Goal: Transaction & Acquisition: Obtain resource

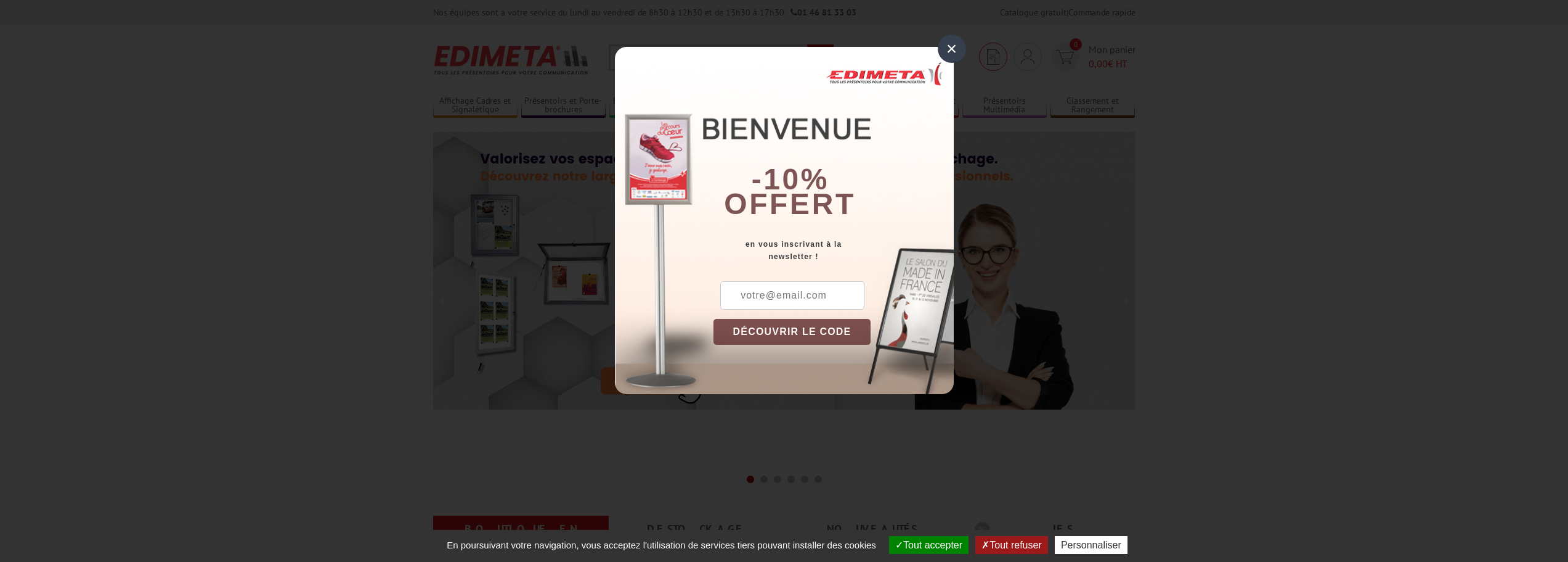
drag, startPoint x: 949, startPoint y: 51, endPoint x: 978, endPoint y: 57, distance: 29.6
click at [949, 51] on div "×" at bounding box center [951, 49] width 28 height 28
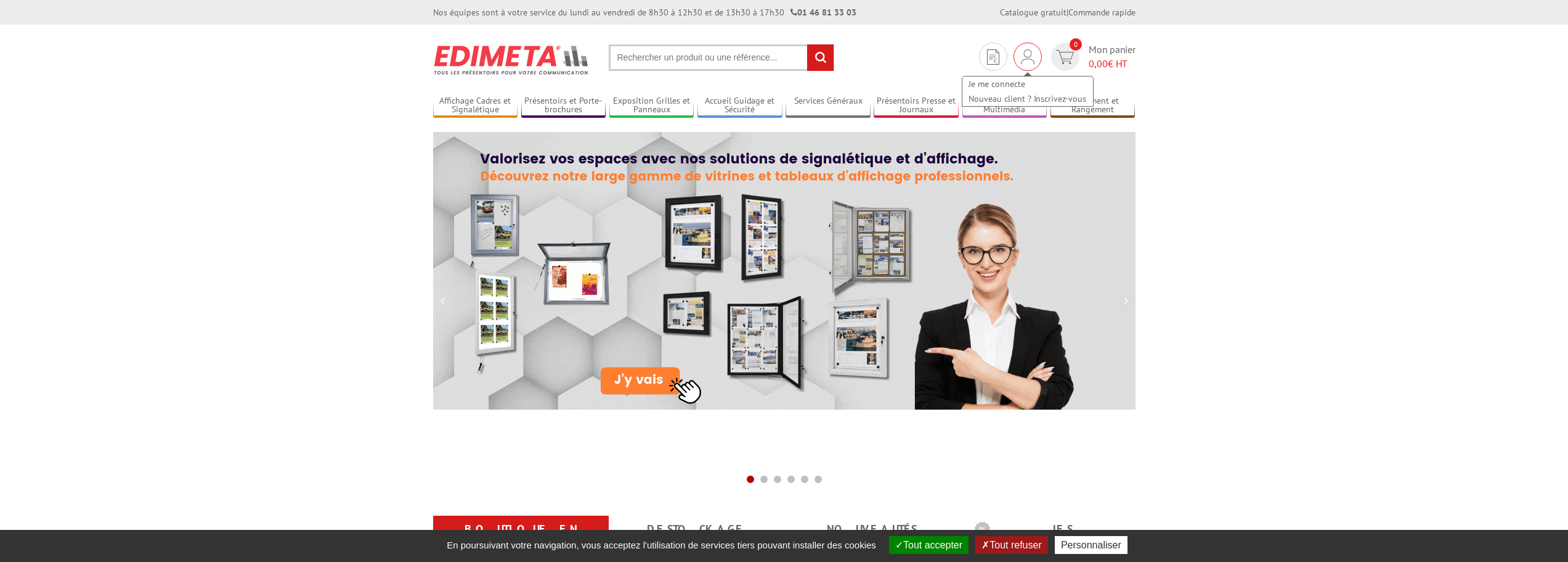
click at [1025, 52] on img at bounding box center [1028, 56] width 13 height 15
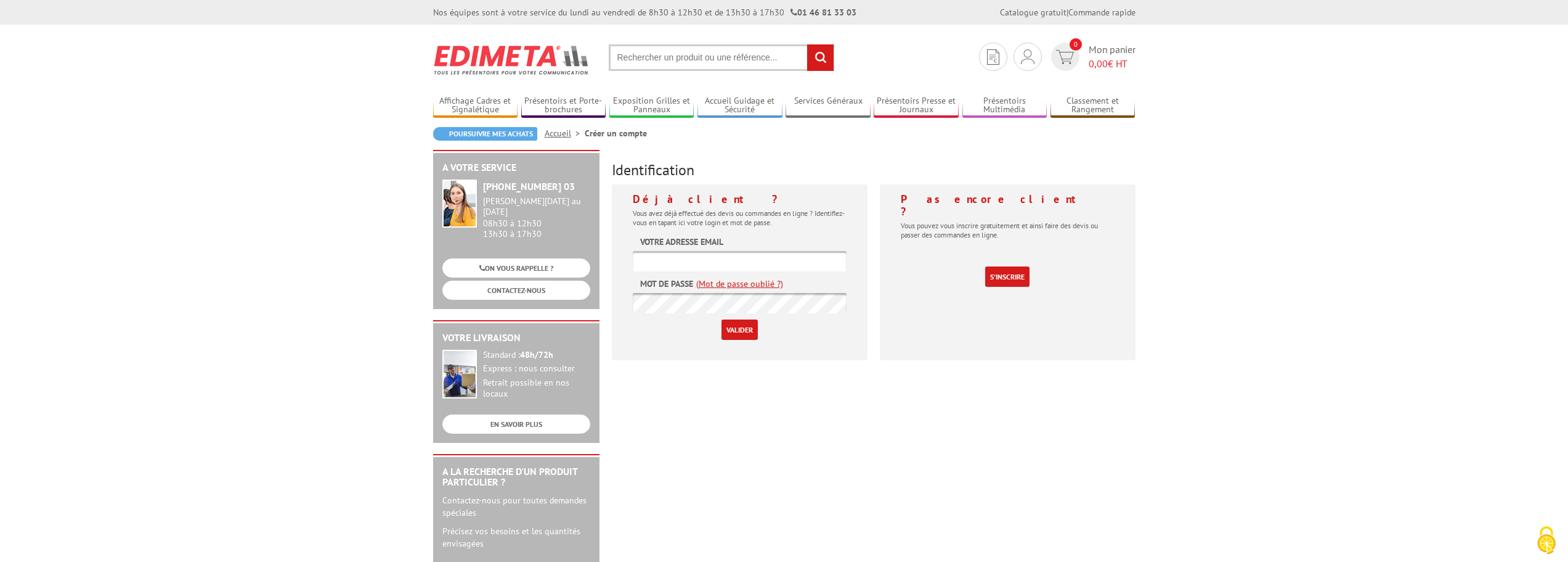
type input "[EMAIL_ADDRESS][DOMAIN_NAME]"
click at [750, 328] on input "Valider" at bounding box center [740, 329] width 37 height 20
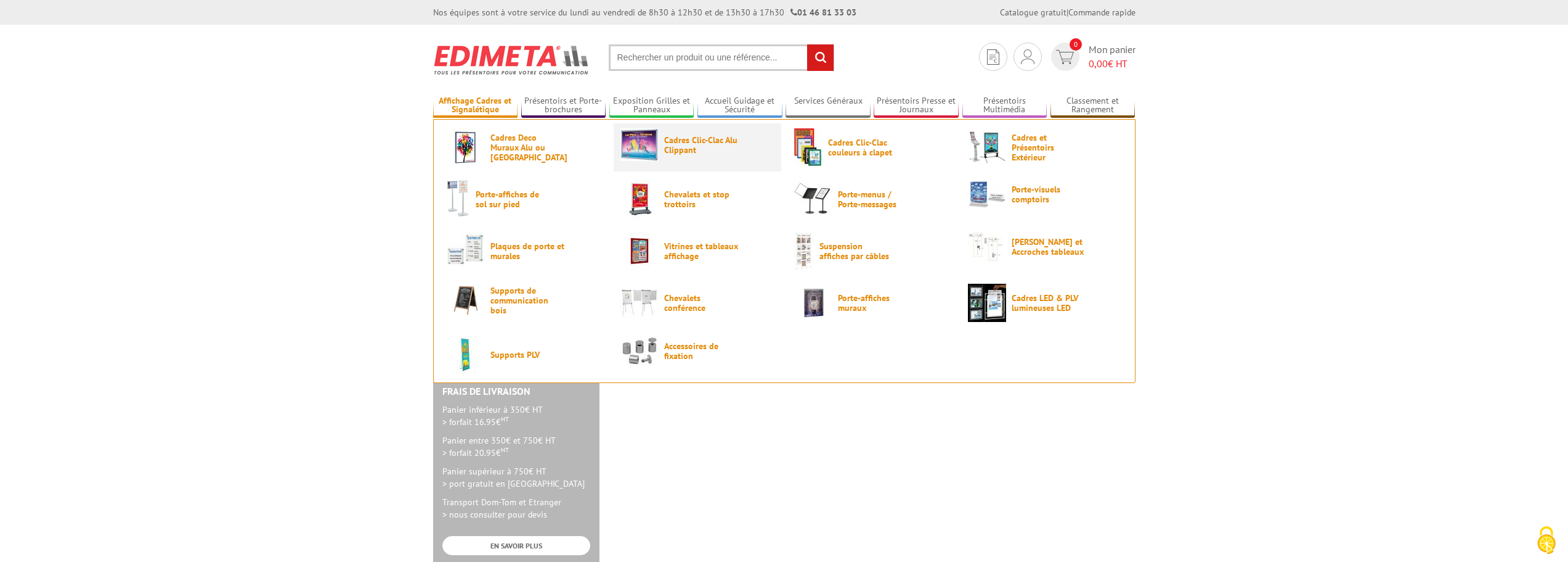
click at [655, 152] on img at bounding box center [640, 144] width 38 height 32
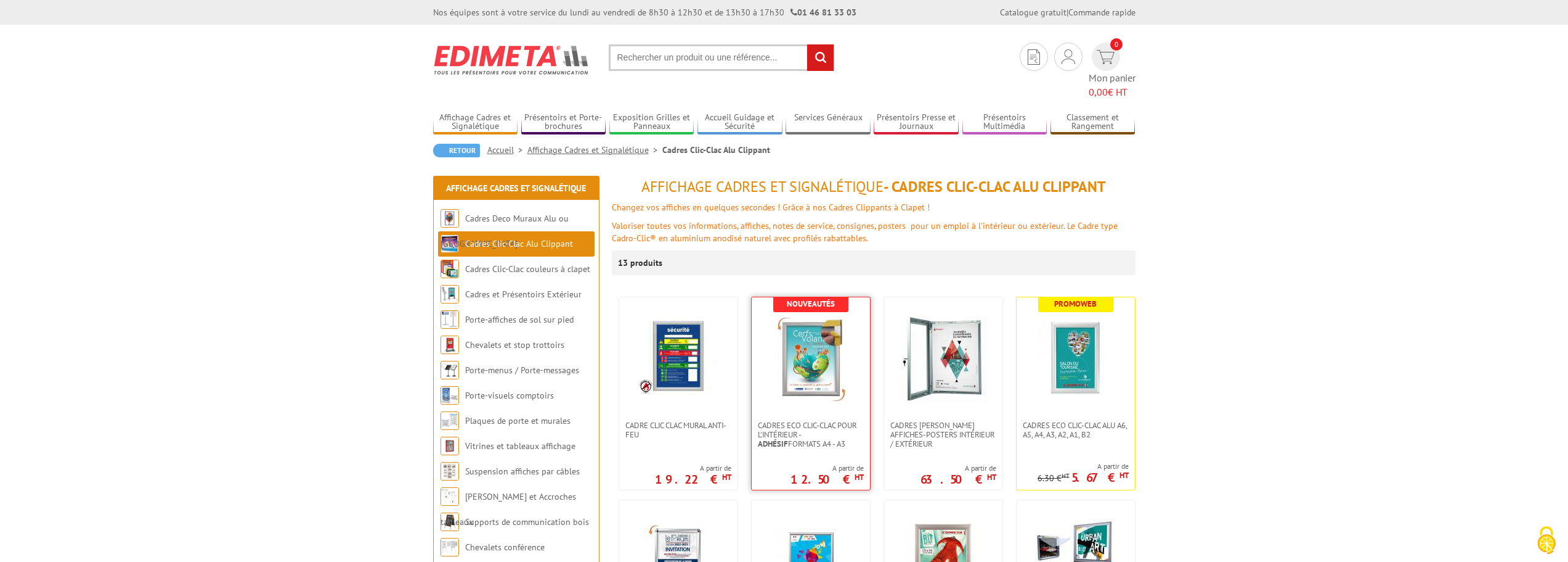
click at [824, 328] on img at bounding box center [811, 358] width 87 height 87
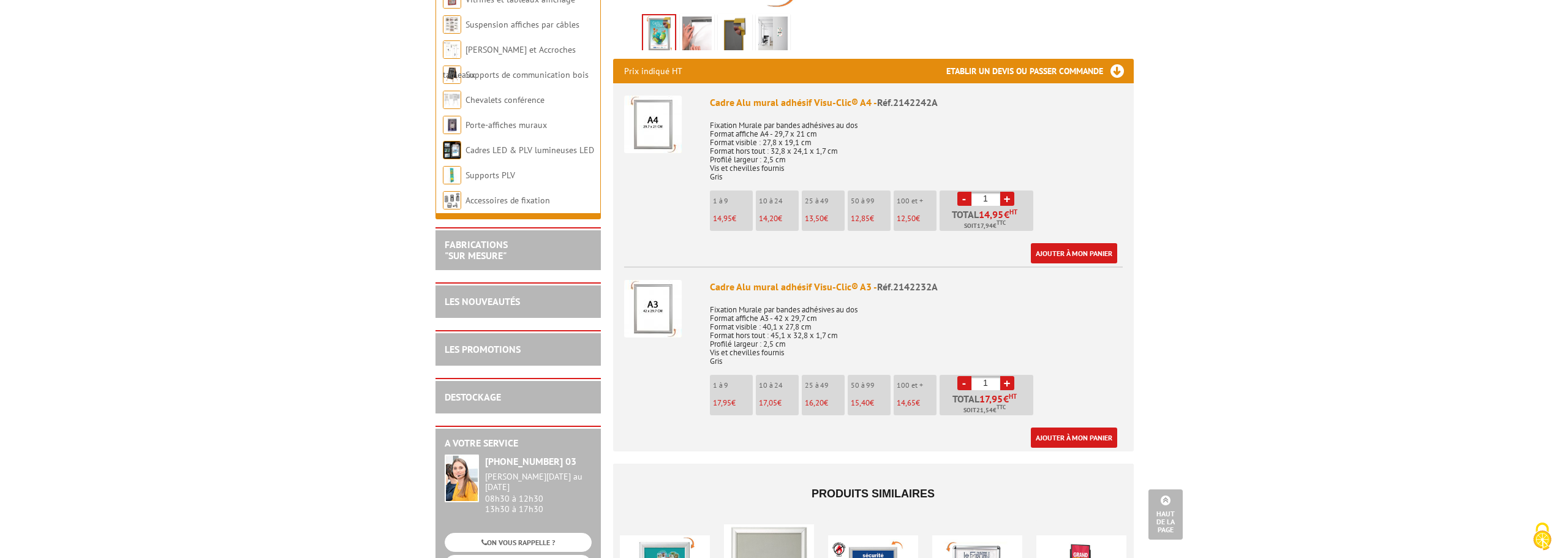
scroll to position [428, 0]
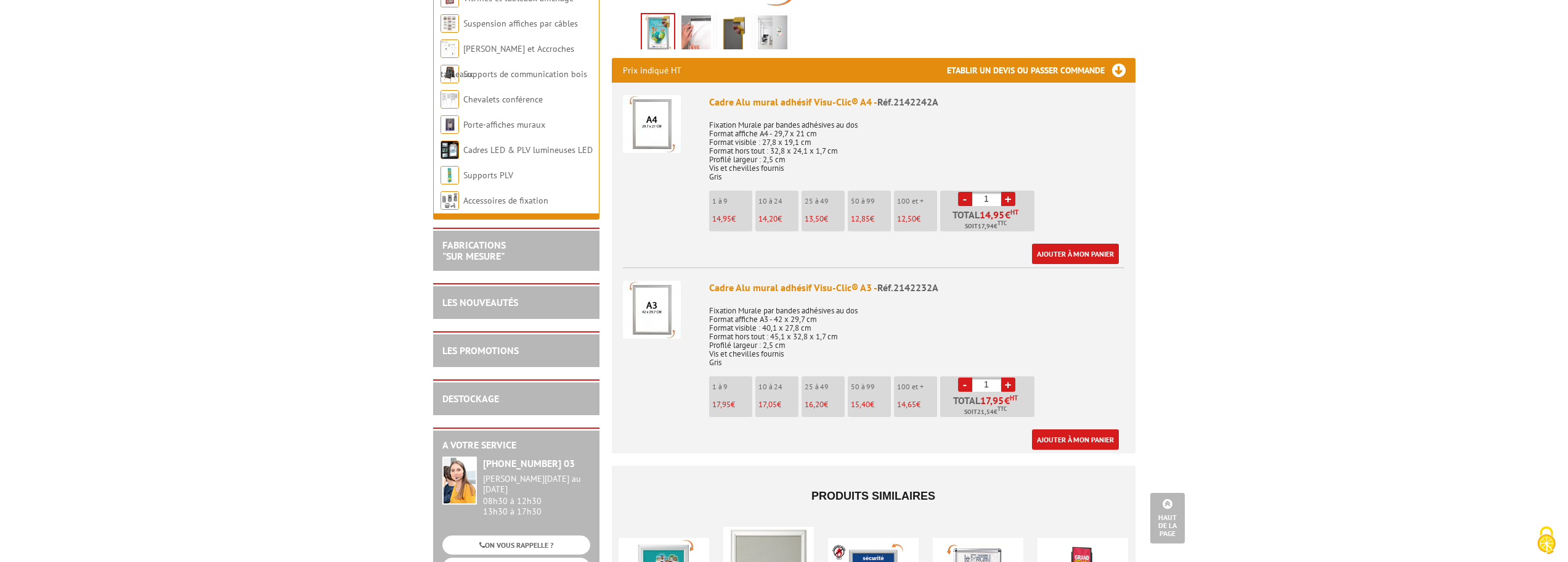
click at [995, 192] on input "1" at bounding box center [986, 199] width 29 height 14
type input "10"
click at [1051, 244] on link "Ajouter à mon panier" at bounding box center [1075, 254] width 87 height 20
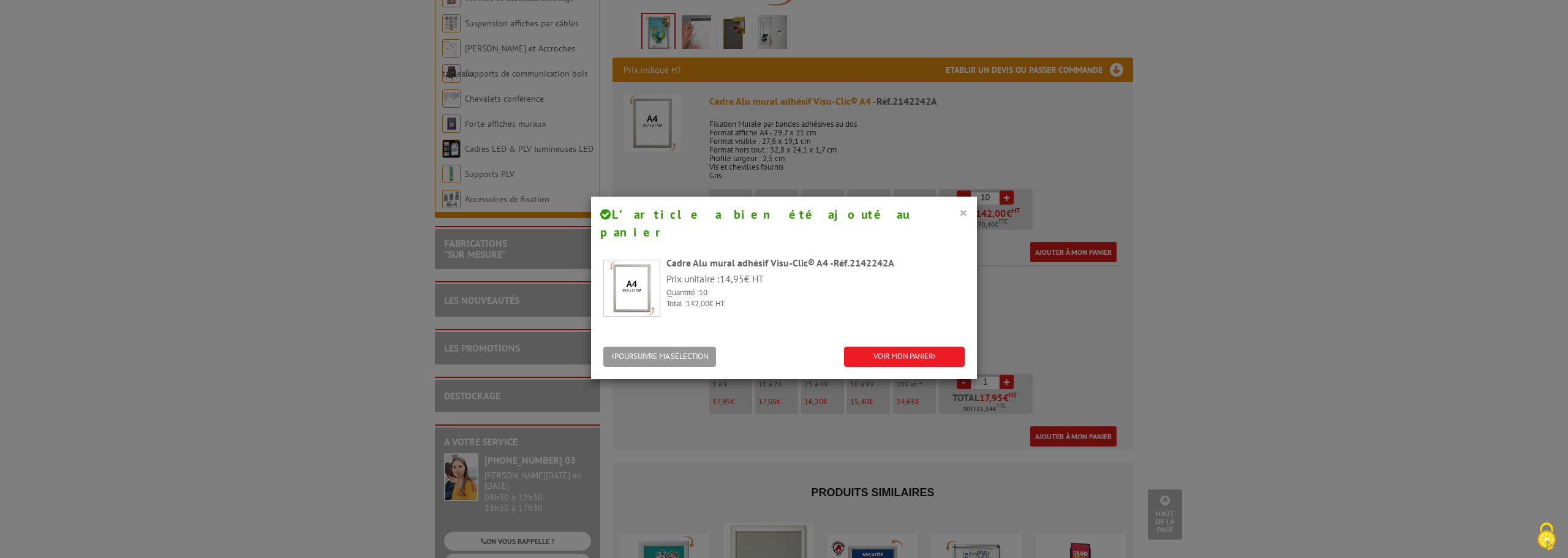
click at [963, 210] on button "×" at bounding box center [963, 212] width 8 height 16
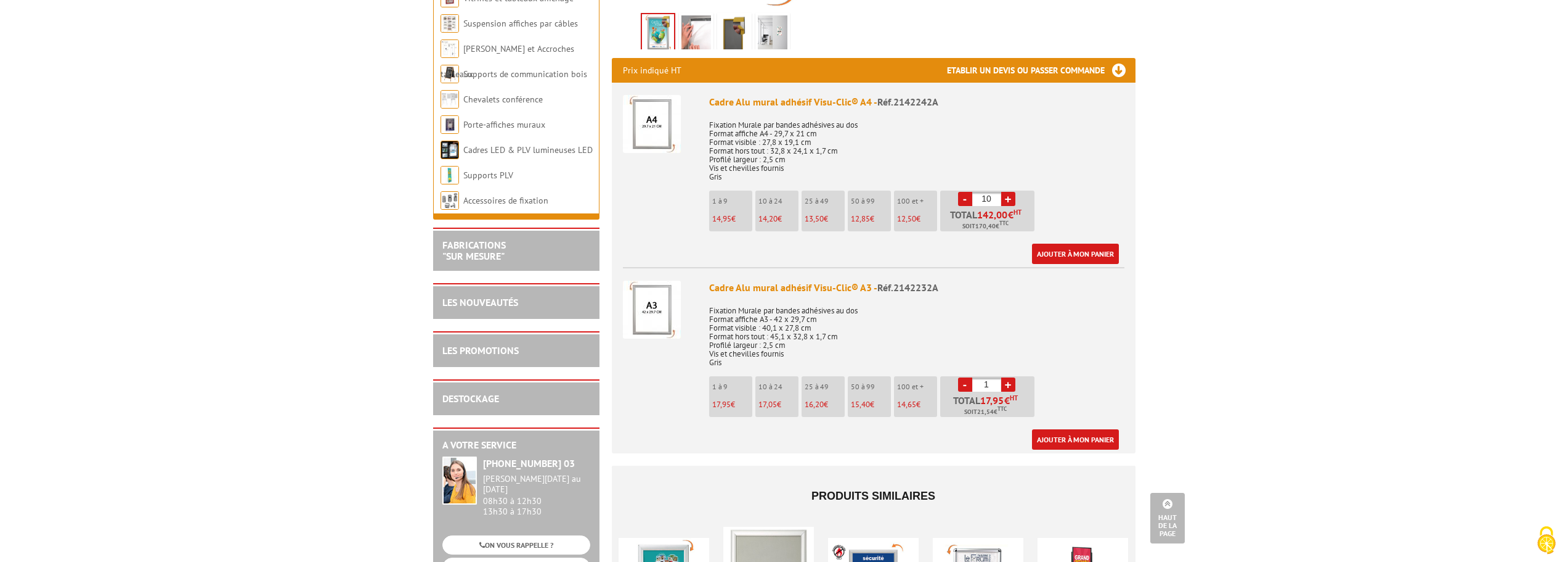
click at [993, 377] on input "1" at bounding box center [986, 385] width 29 height 14
type input "10"
click at [1051, 429] on link "Ajouter à mon panier" at bounding box center [1075, 439] width 87 height 20
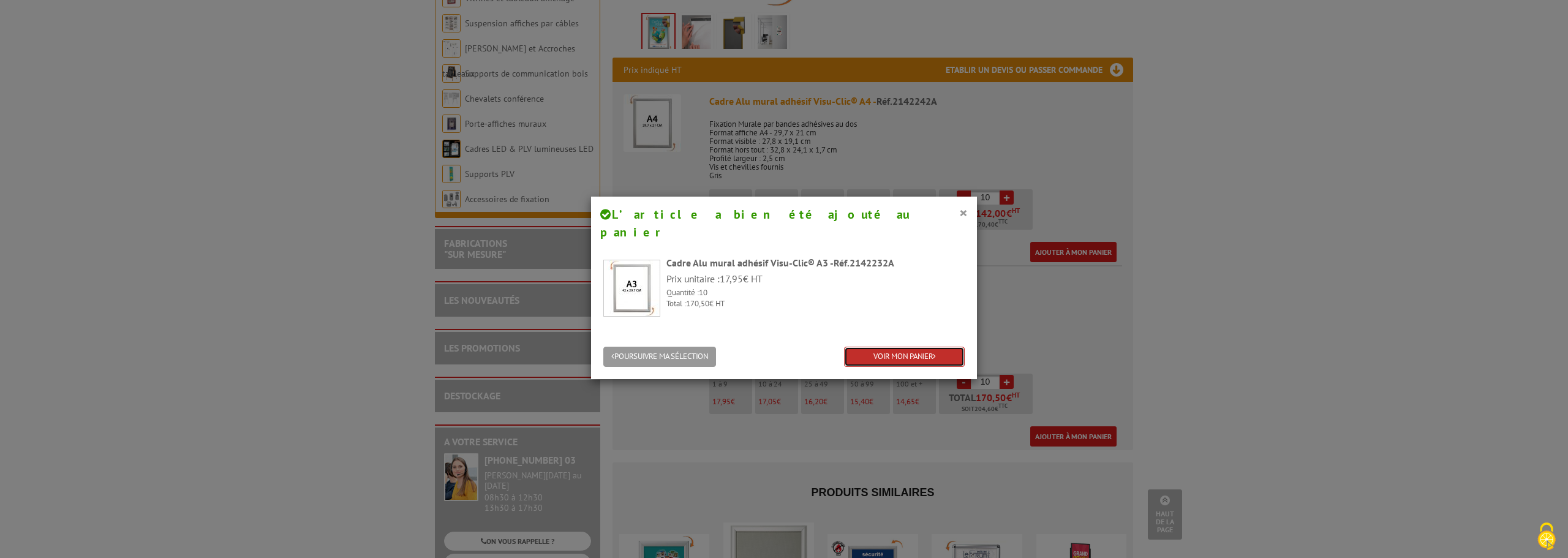
click at [940, 346] on link "VOIR MON PANIER" at bounding box center [904, 356] width 120 height 20
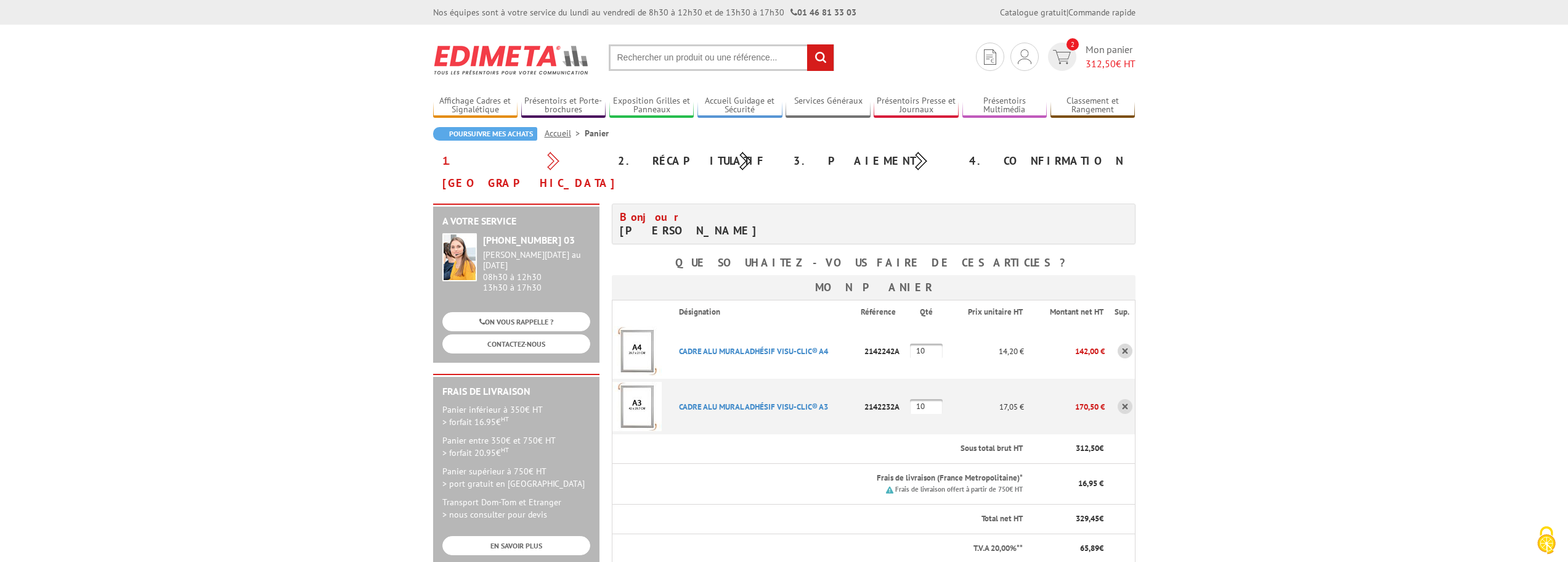
click at [1169, 281] on body "Nos équipes sont à votre service du lundi au vendredi de 8h30 à 12h30 et de 13h…" at bounding box center [784, 555] width 1568 height 1111
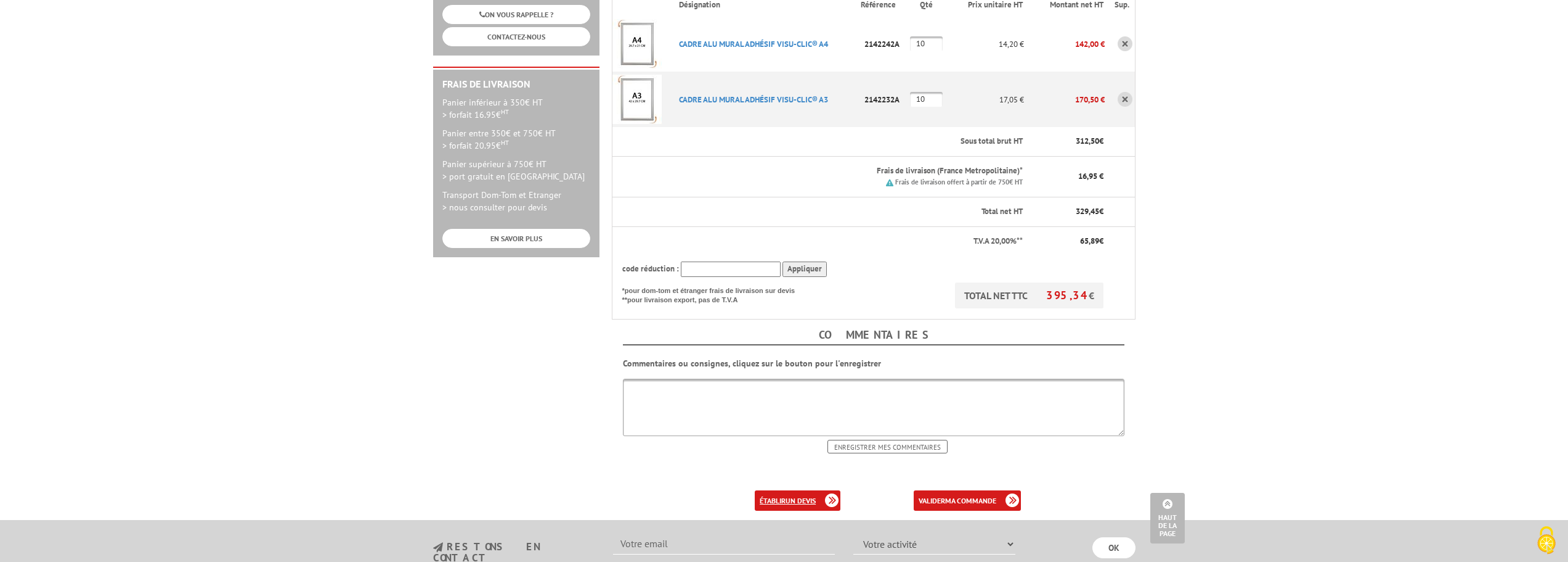
scroll to position [308, 0]
click at [808, 495] on b "un devis" at bounding box center [800, 499] width 30 height 9
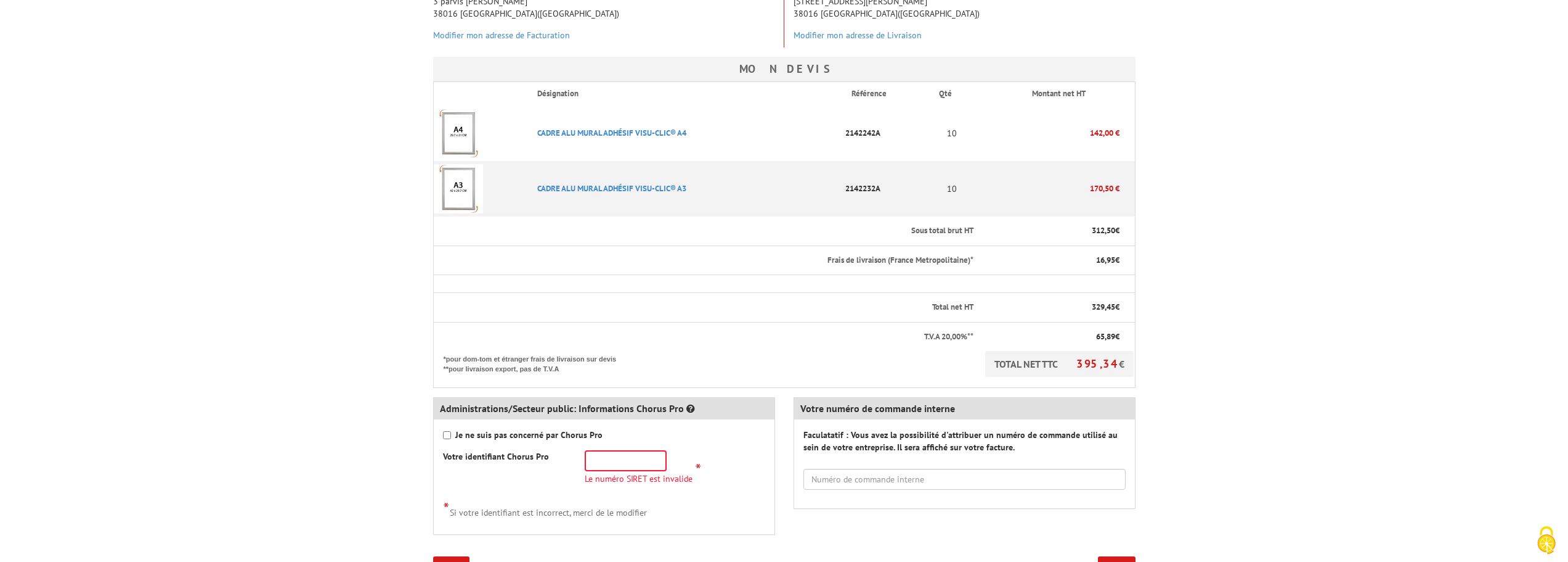
scroll to position [246, 0]
click at [607, 450] on input "text" at bounding box center [626, 460] width 82 height 21
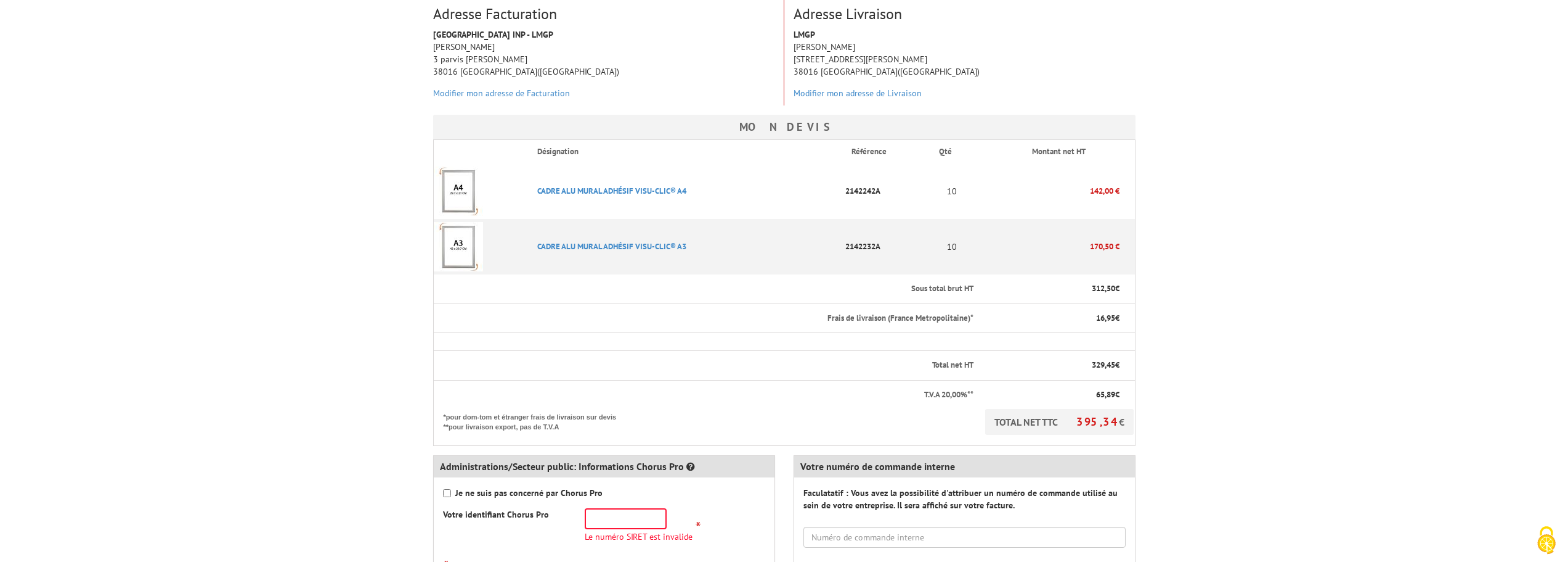
scroll to position [186, 0]
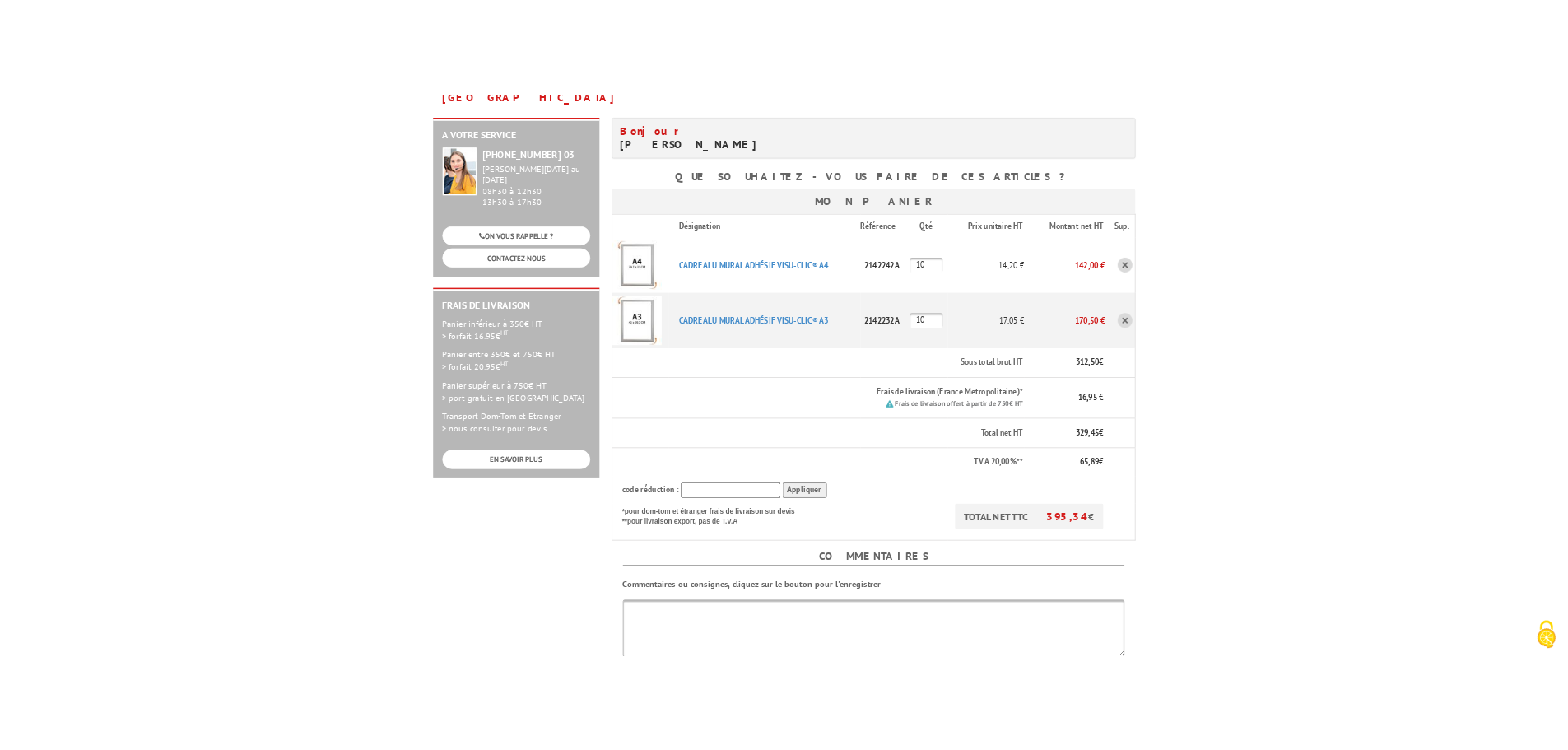
scroll to position [240, 0]
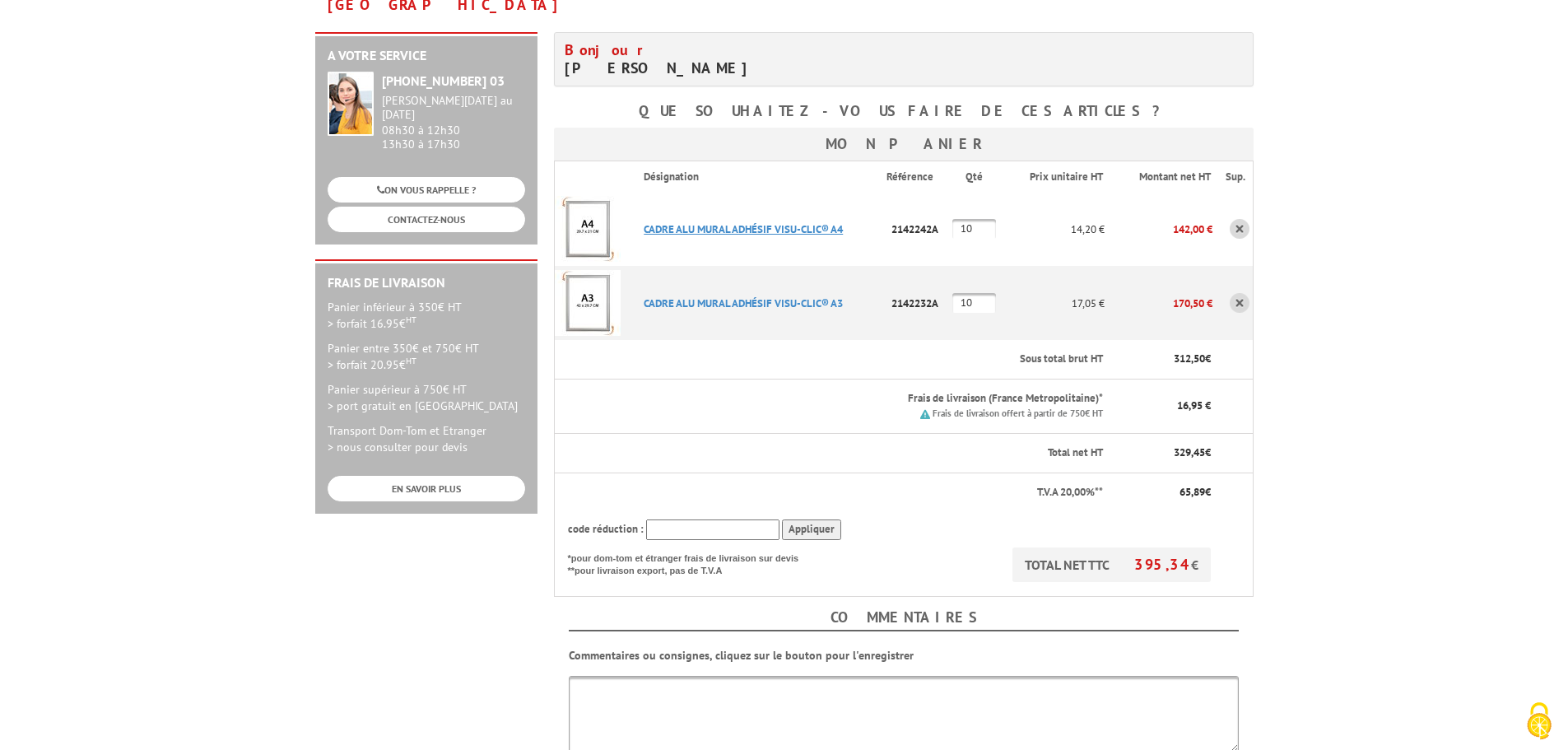
drag, startPoint x: 632, startPoint y: 197, endPoint x: 841, endPoint y: 202, distance: 209.1
click at [841, 214] on p "CADRE ALU MURAL ADHéSIF VISU-CLIC® A4" at bounding box center [758, 228] width 255 height 29
copy link "CADRE ALU MURAL ADHéSIF VISU-CLIC® A4"
click at [1344, 163] on body "Nos équipes sont à votre service du lundi au vendredi de 8h30 à 12h30 et de 13h…" at bounding box center [784, 504] width 1568 height 1482
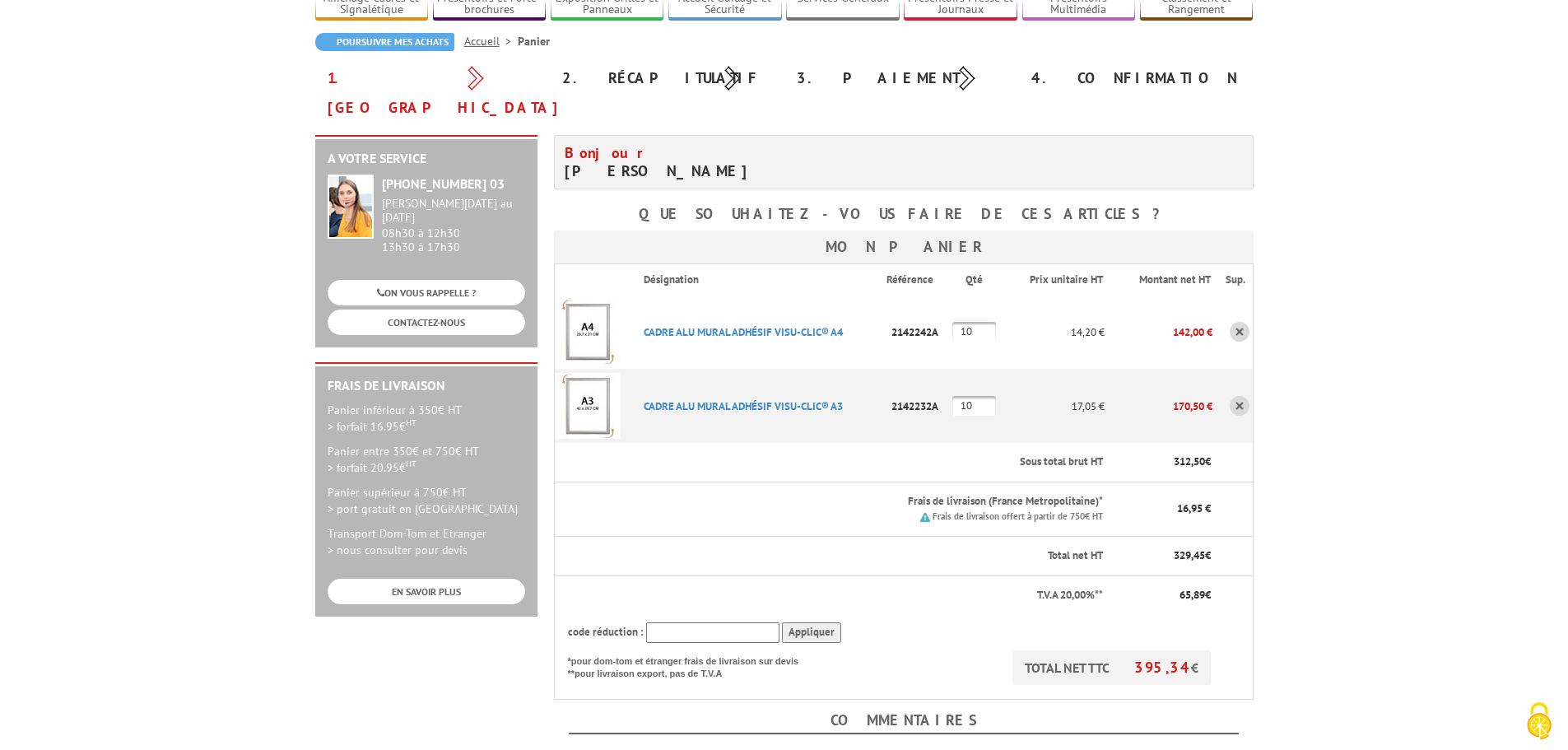
scroll to position [135, 0]
click at [1446, 154] on body "Nos équipes sont à votre service du lundi au vendredi de 8h30 à 12h30 et de 13h…" at bounding box center [784, 605] width 1568 height 1482
click at [979, 397] on input "10" at bounding box center [974, 406] width 43 height 20
type input "5"
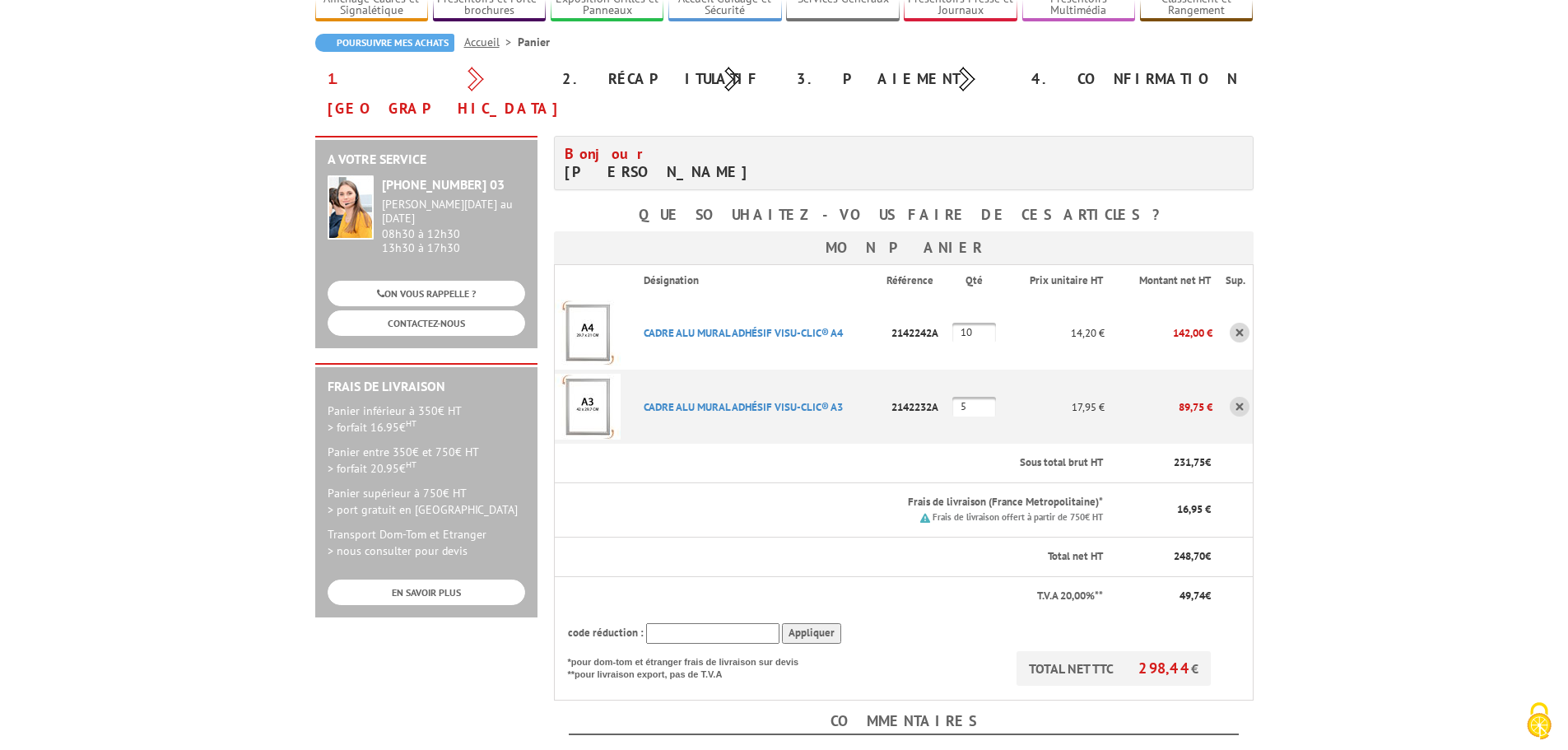
click at [964, 412] on td "5" at bounding box center [977, 406] width 50 height 74
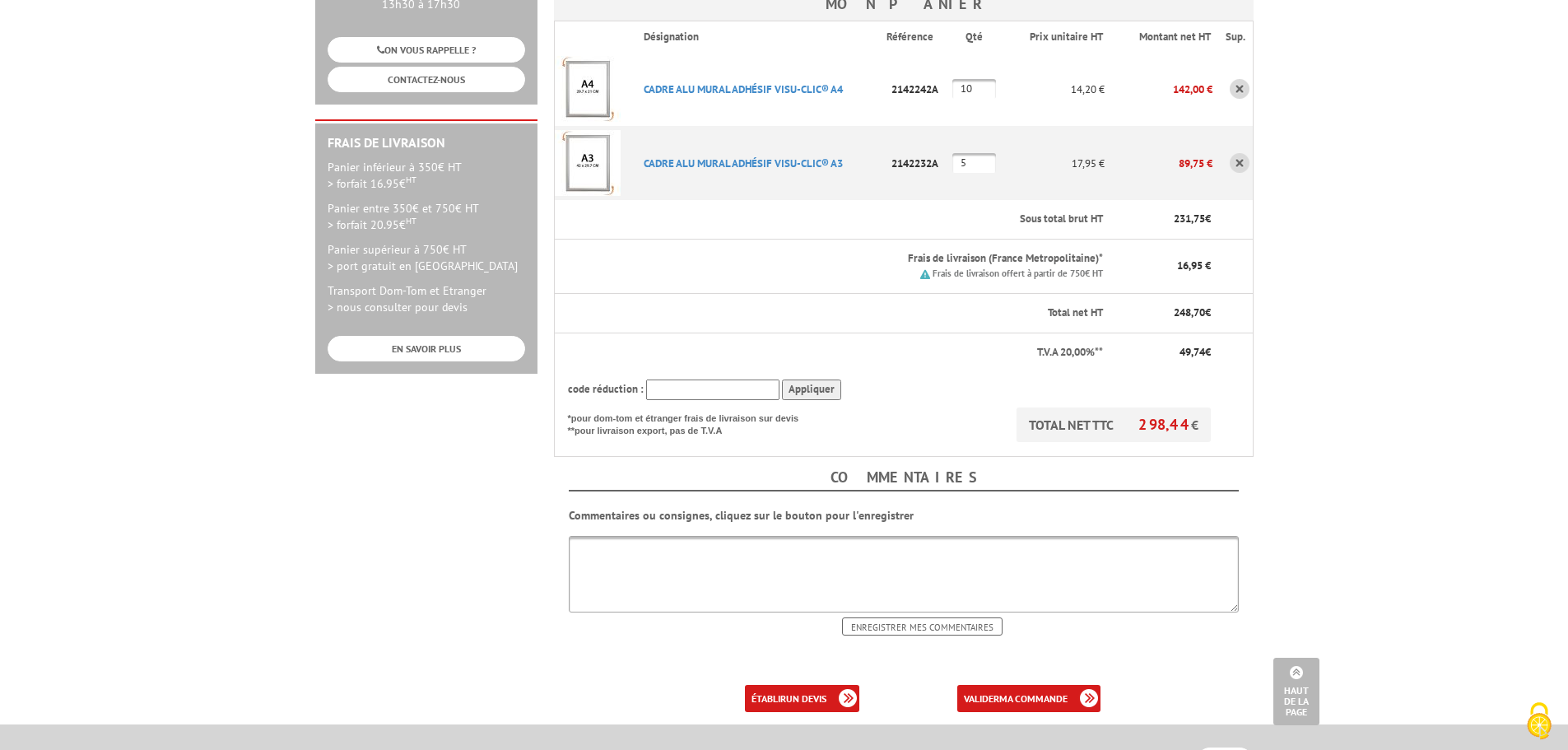
scroll to position [381, 0]
click at [682, 378] on input "text" at bounding box center [713, 388] width 133 height 21
click at [776, 683] on link "établir un devis" at bounding box center [802, 696] width 115 height 27
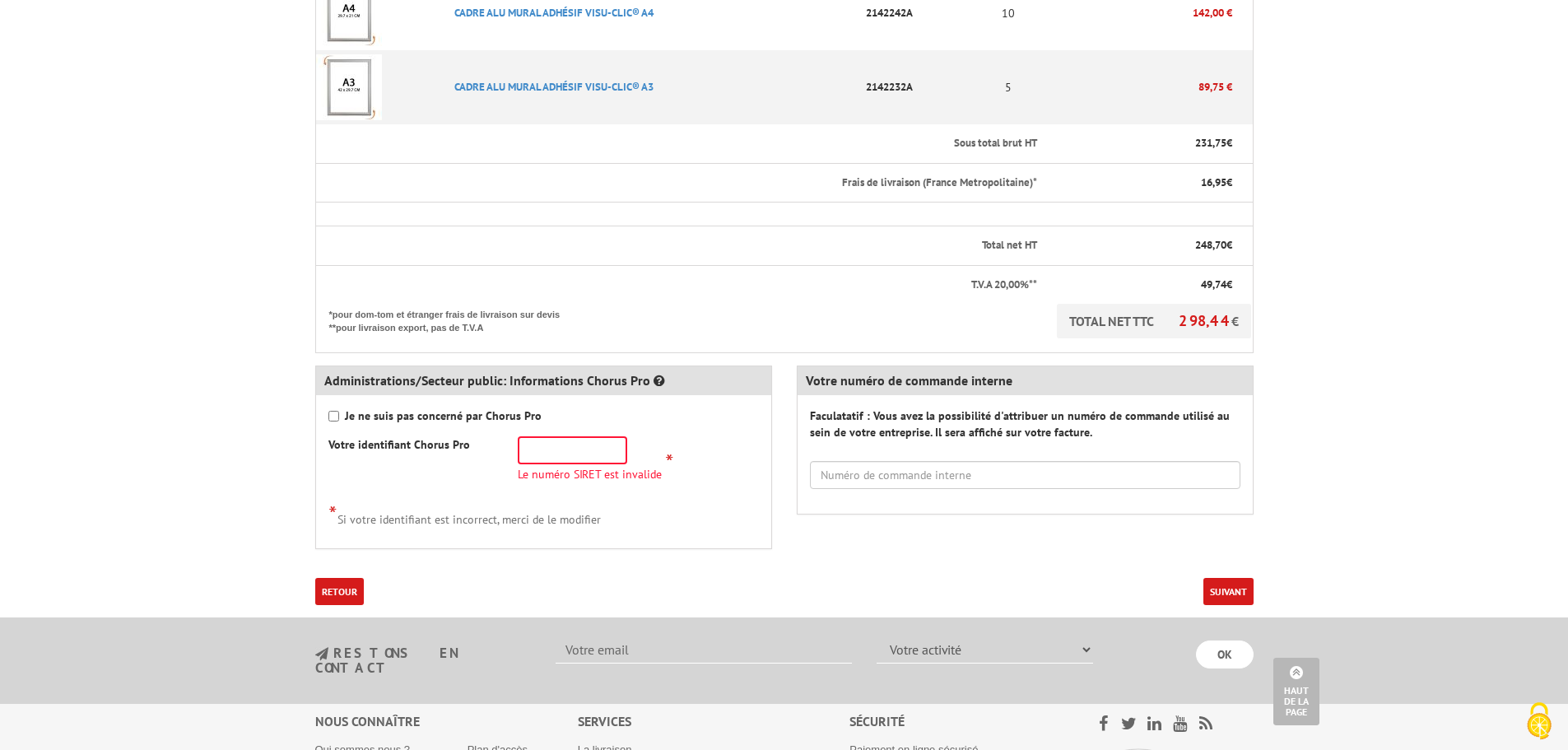
scroll to position [493, 0]
click at [567, 445] on input "text" at bounding box center [572, 448] width 109 height 28
paste input "19381912500017"
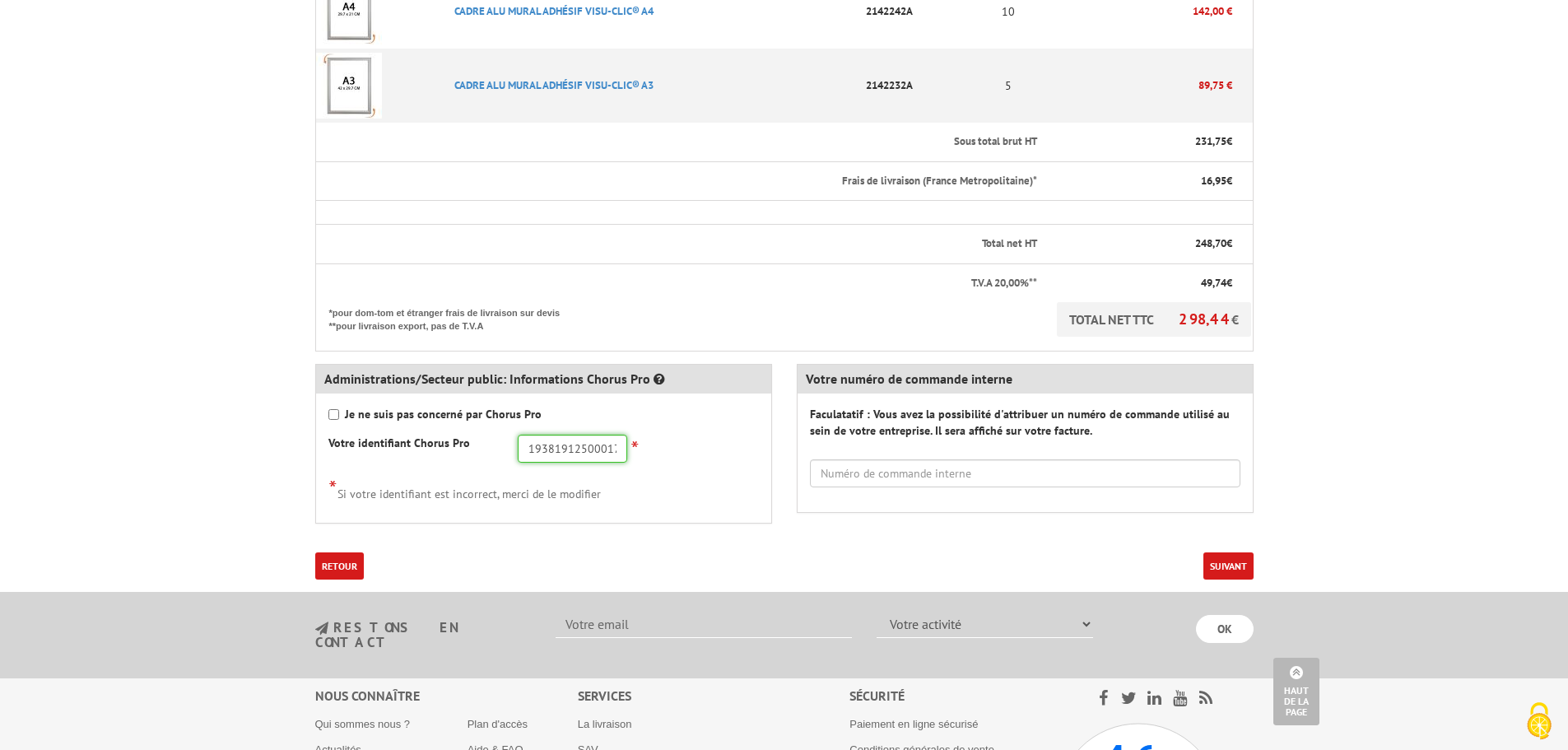
type input "19381912500017"
click at [664, 498] on div "* Si votre identifiant est incorrect, merci de le modifier" at bounding box center [543, 488] width 431 height 27
click at [1212, 563] on button "Suivant" at bounding box center [1228, 566] width 50 height 27
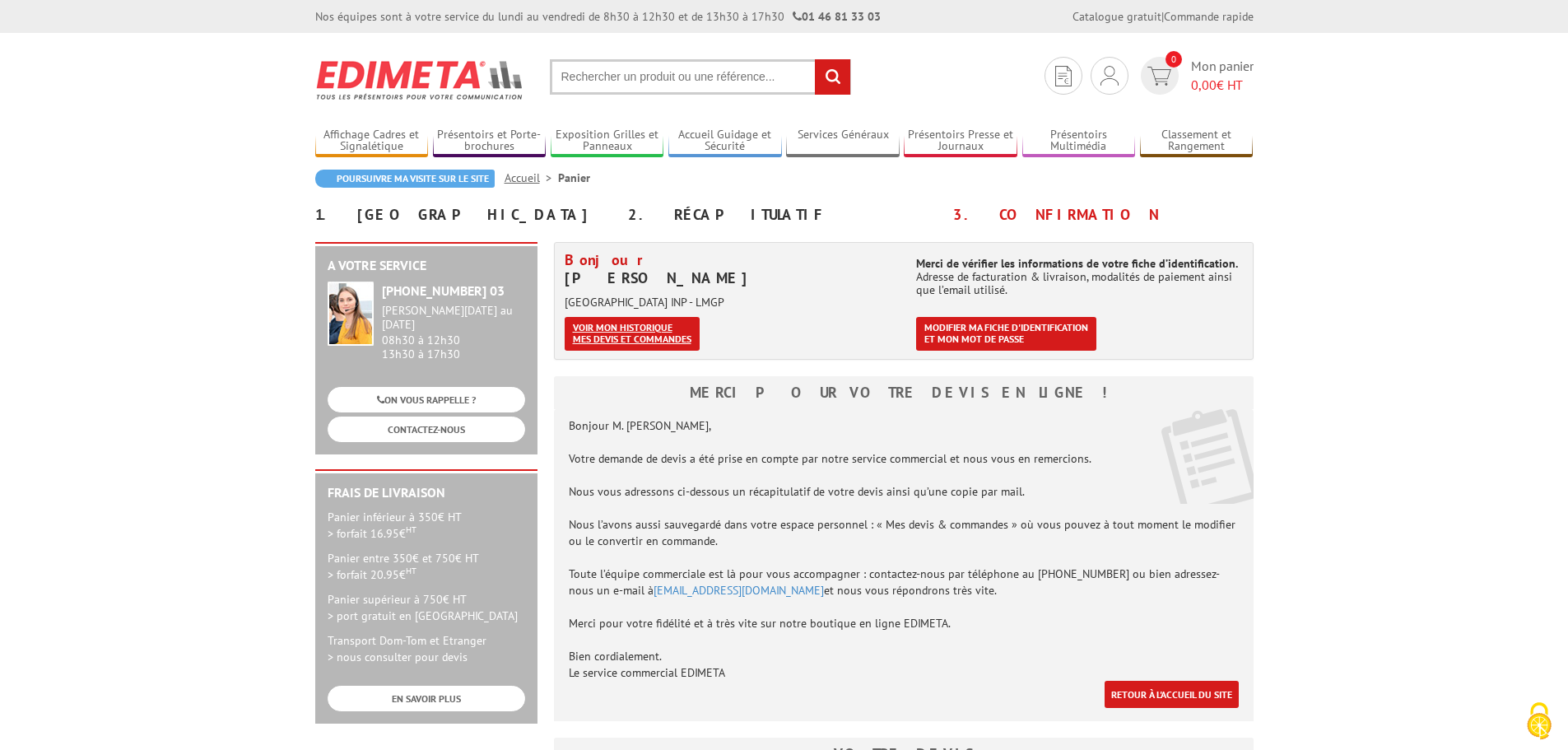
click at [680, 345] on link "Voir mon historique mes devis et commandes" at bounding box center [633, 334] width 135 height 34
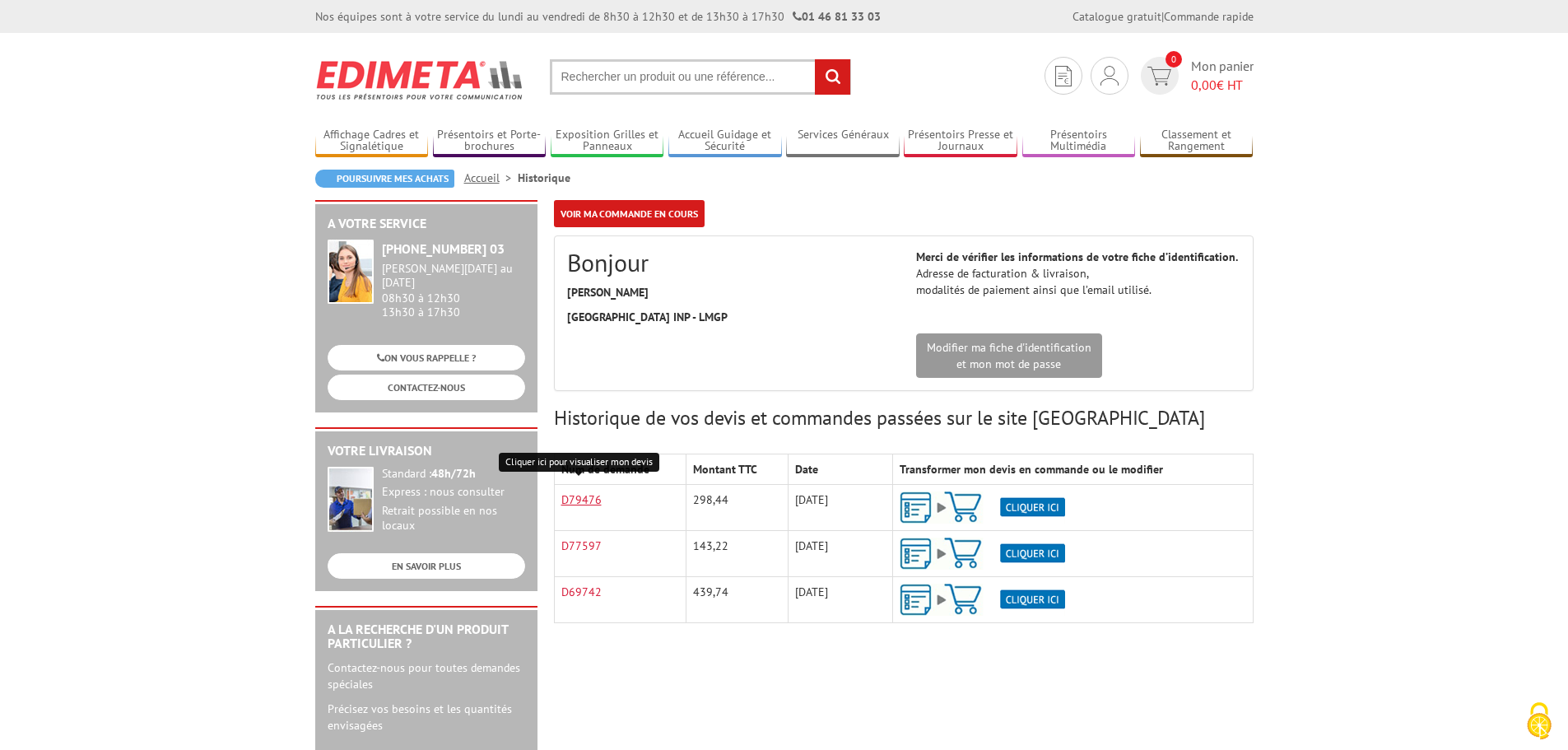
click at [598, 504] on link "D79476" at bounding box center [581, 499] width 40 height 15
